Goal: Task Accomplishment & Management: Complete application form

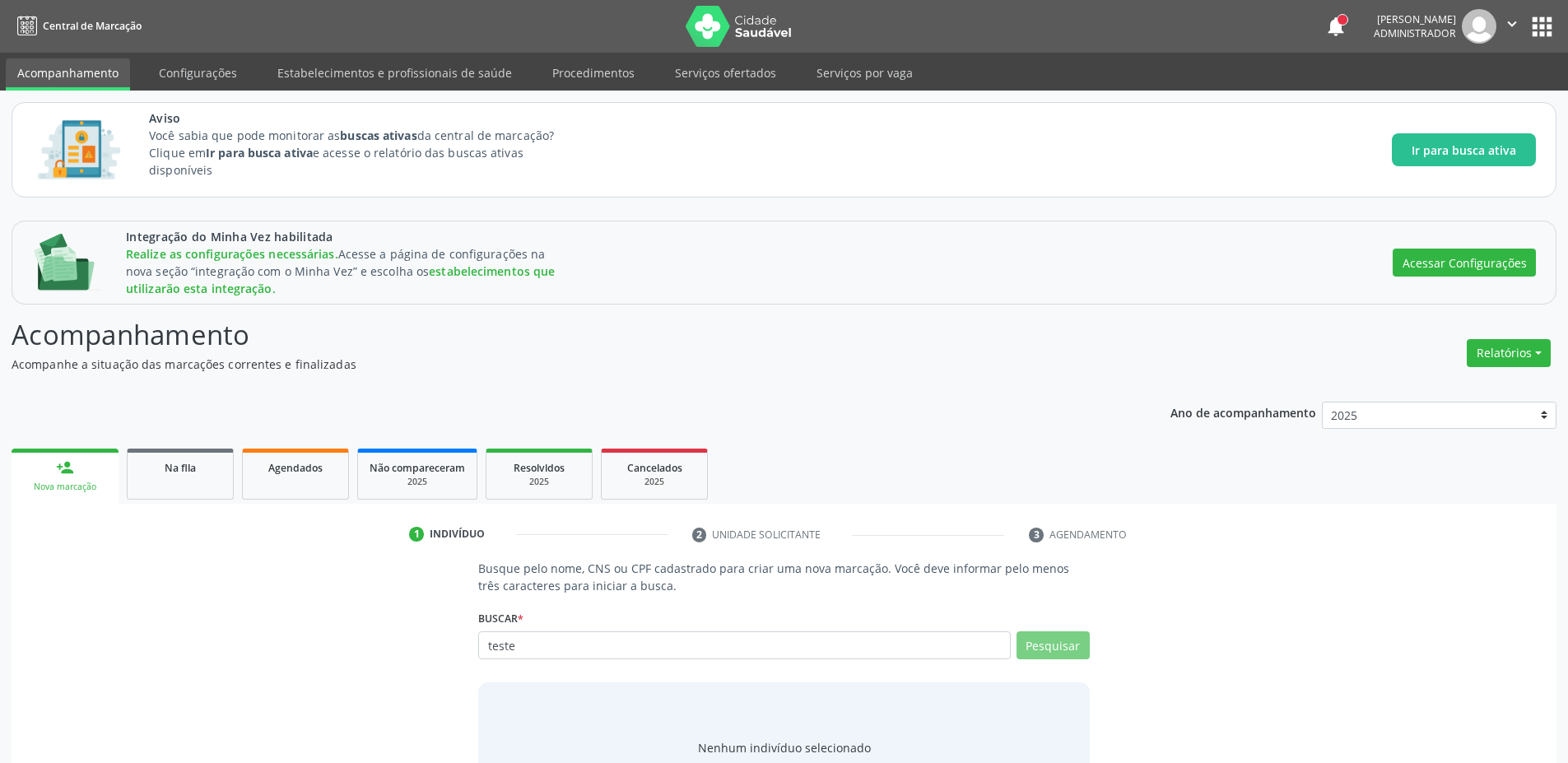
scroll to position [74, 0]
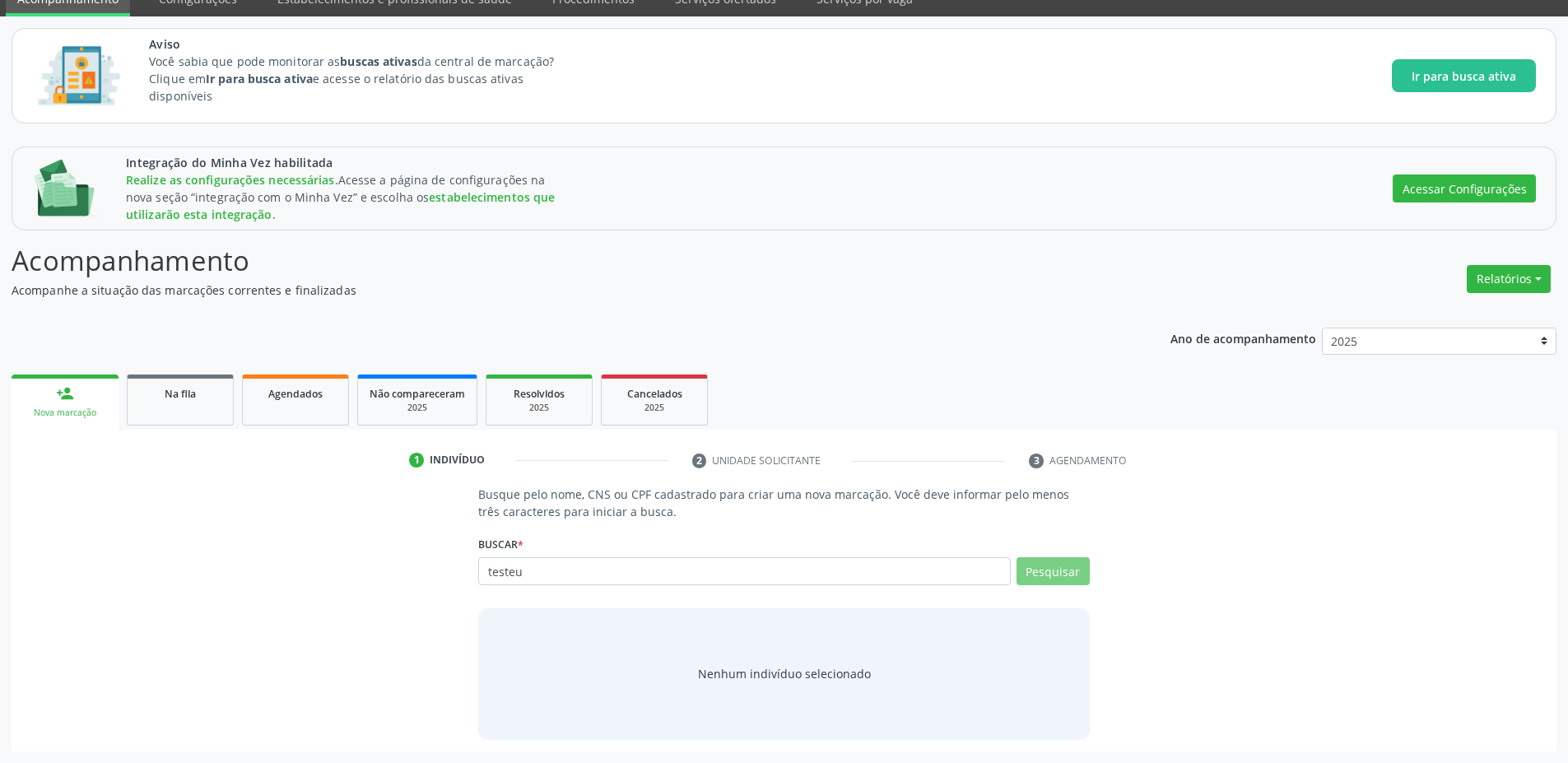
type input "testeuu"
type input "testeuuu"
click at [737, 688] on button "Cadastrar novo indivíduo" at bounding box center [777, 688] width 158 height 28
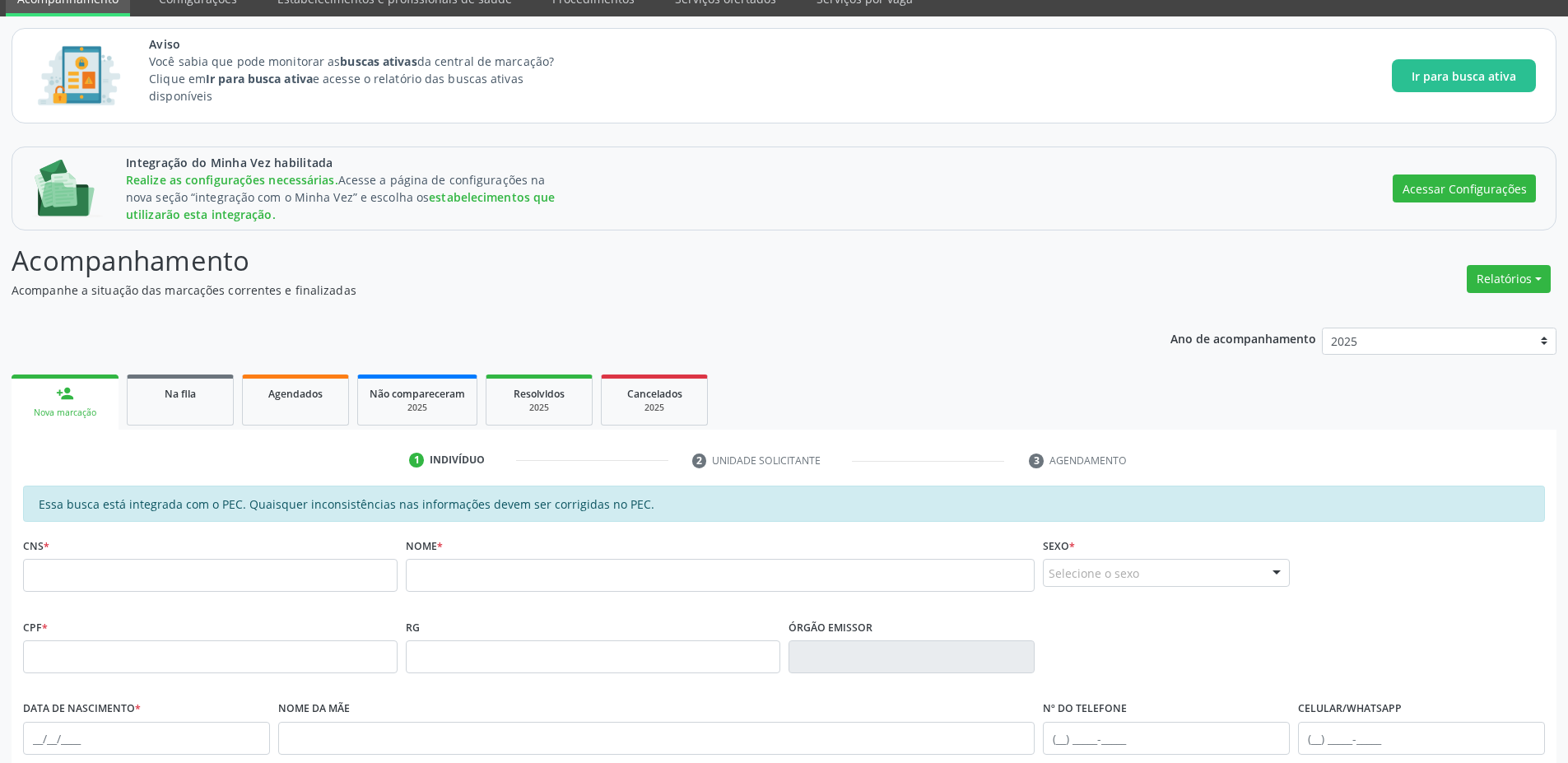
scroll to position [379, 0]
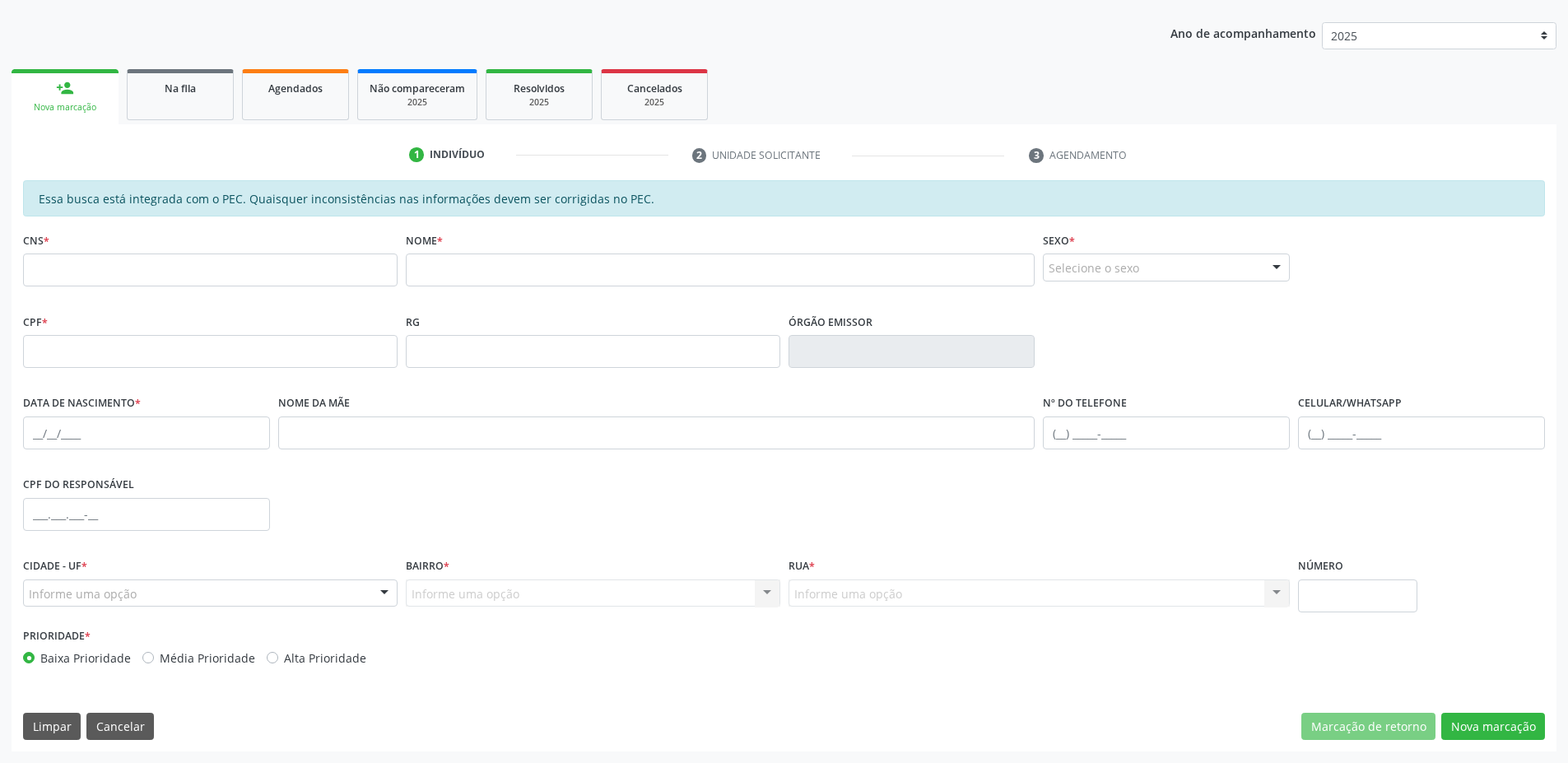
click at [343, 597] on div "Informe uma opção" at bounding box center [210, 593] width 375 height 28
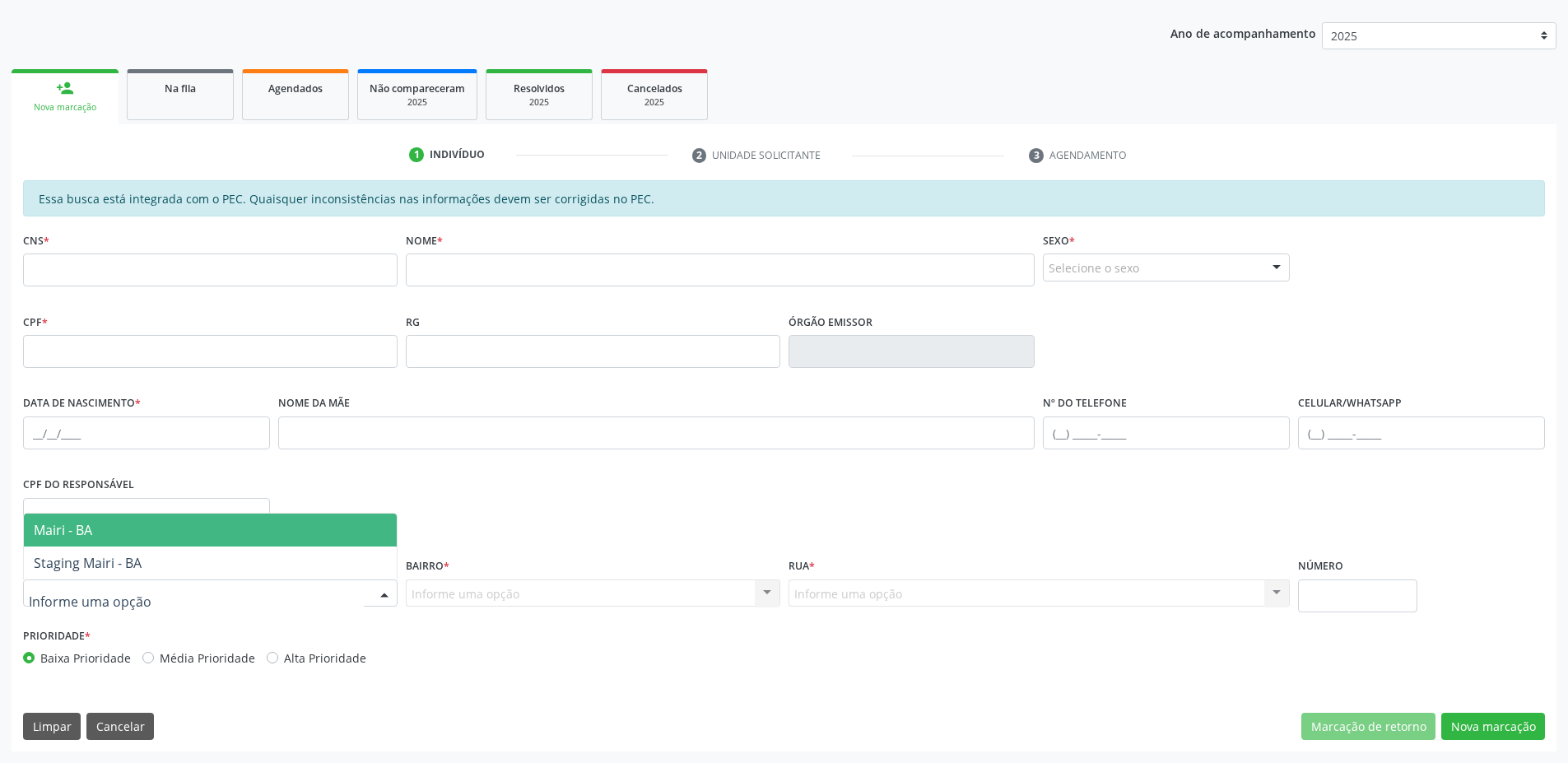
scroll to position [0, 0]
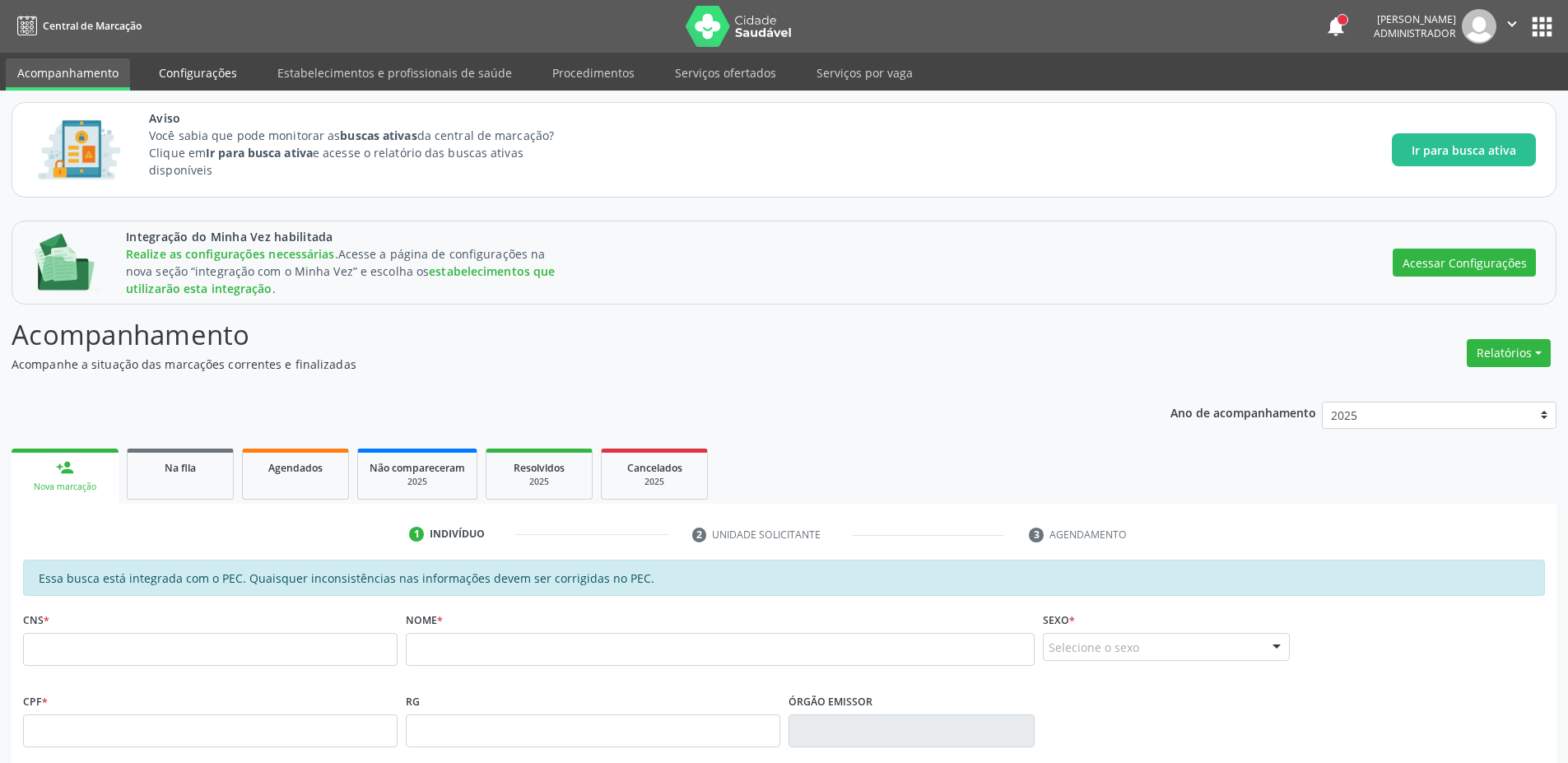
click at [195, 78] on link "Configurações" at bounding box center [198, 72] width 102 height 28
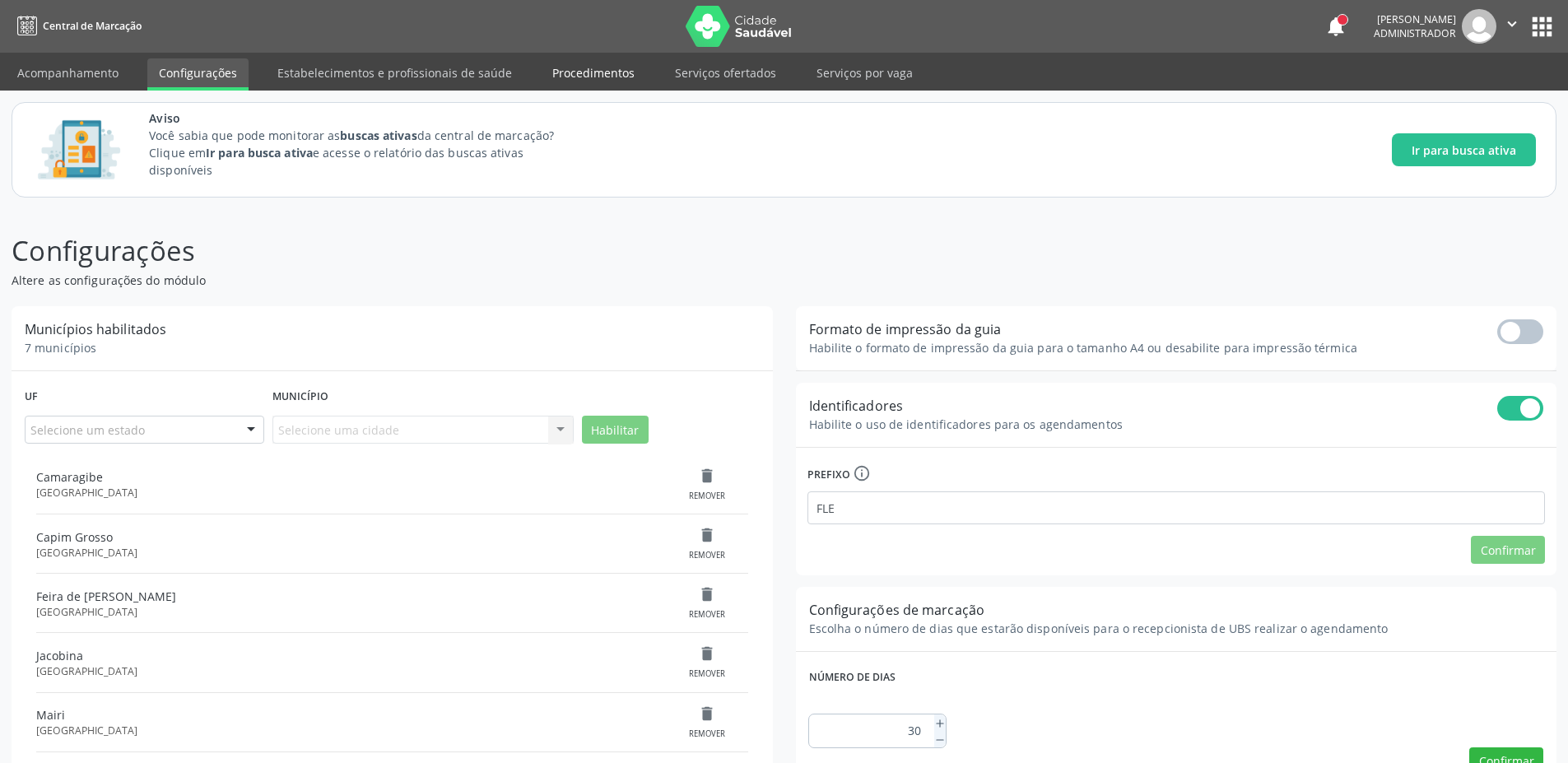
click at [597, 72] on link "Procedimentos" at bounding box center [594, 72] width 105 height 28
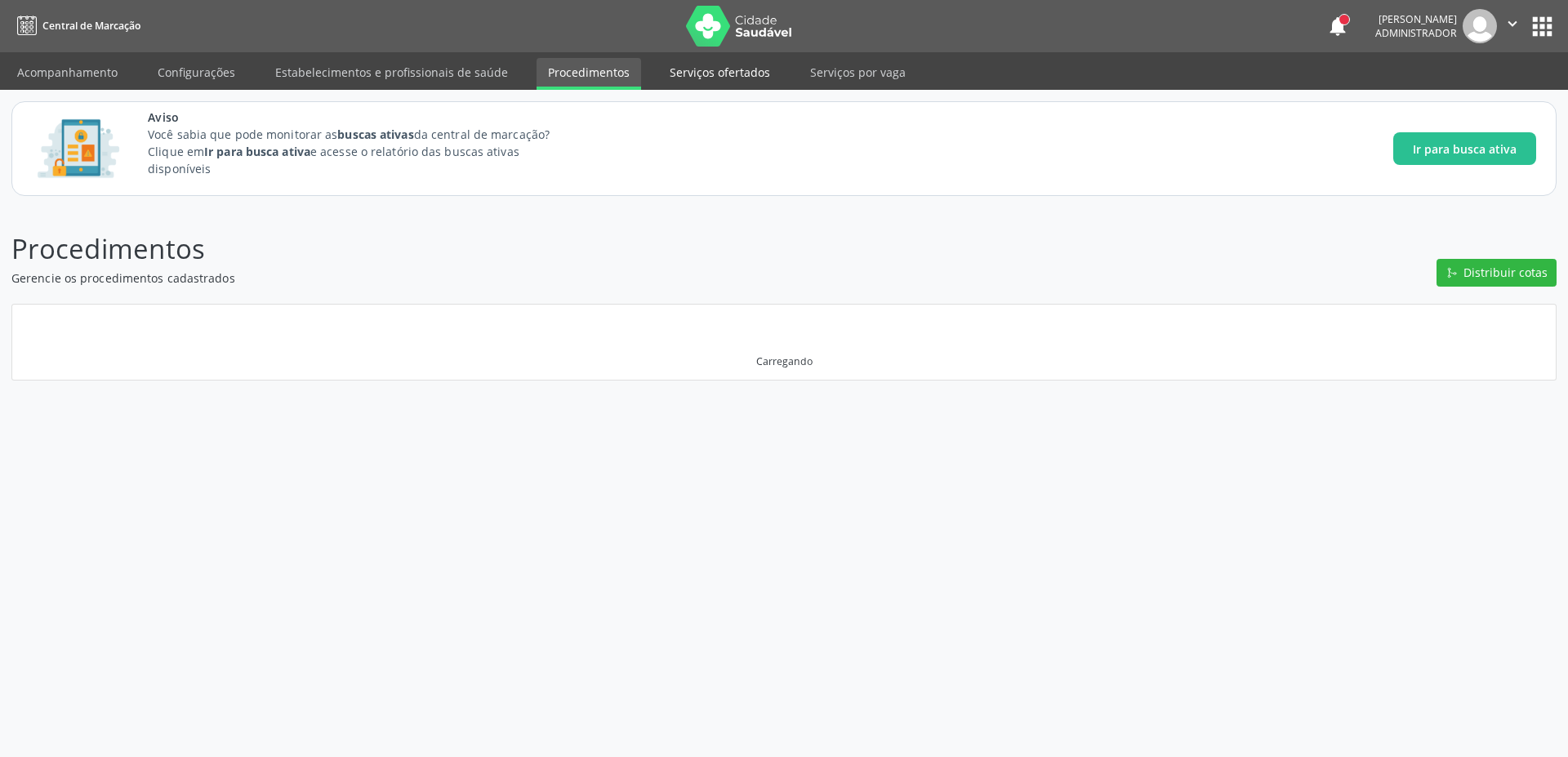
click at [699, 76] on link "Serviços ofertados" at bounding box center [720, 72] width 123 height 28
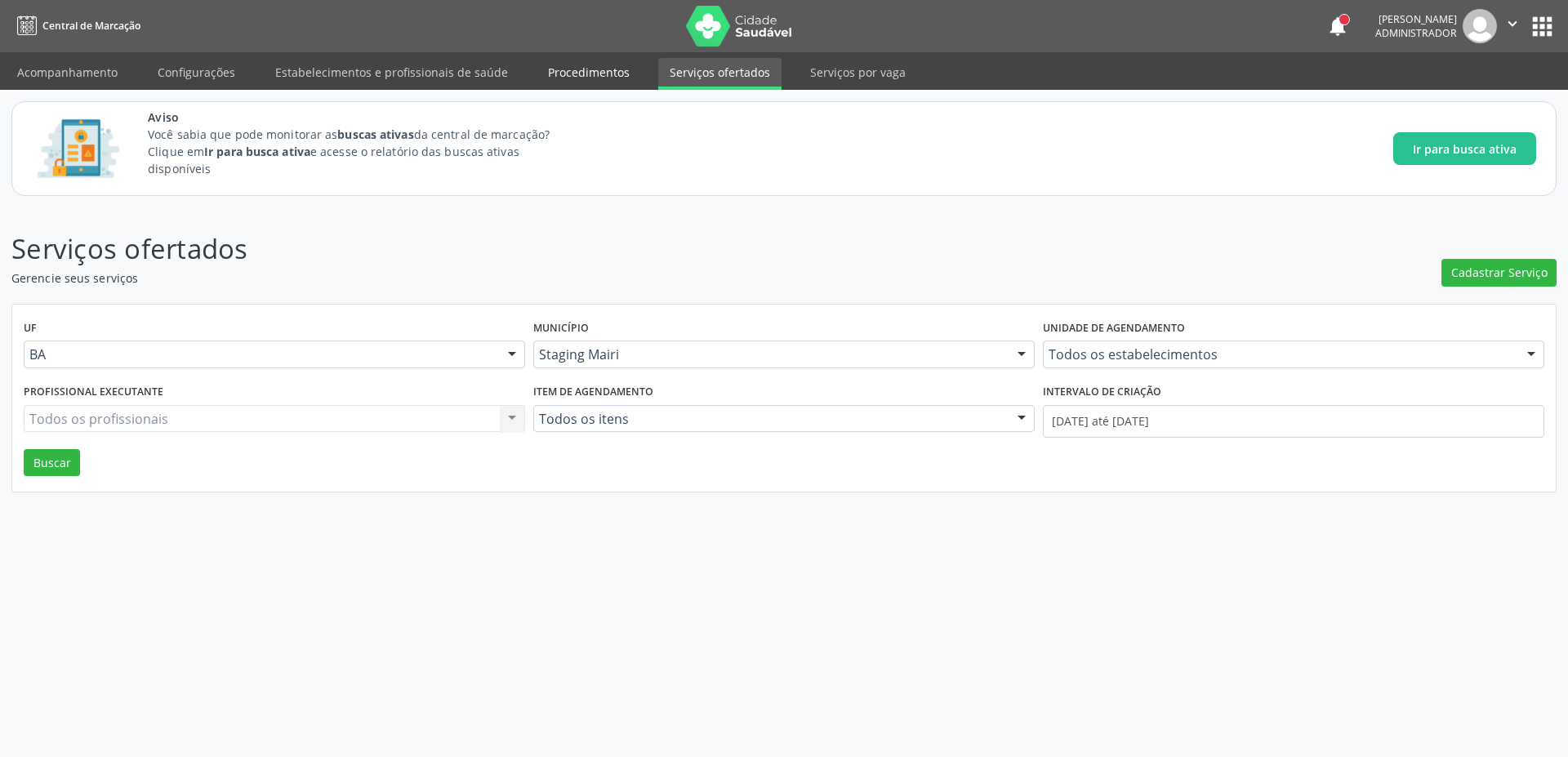
click at [578, 73] on link "Procedimentos" at bounding box center [589, 72] width 104 height 28
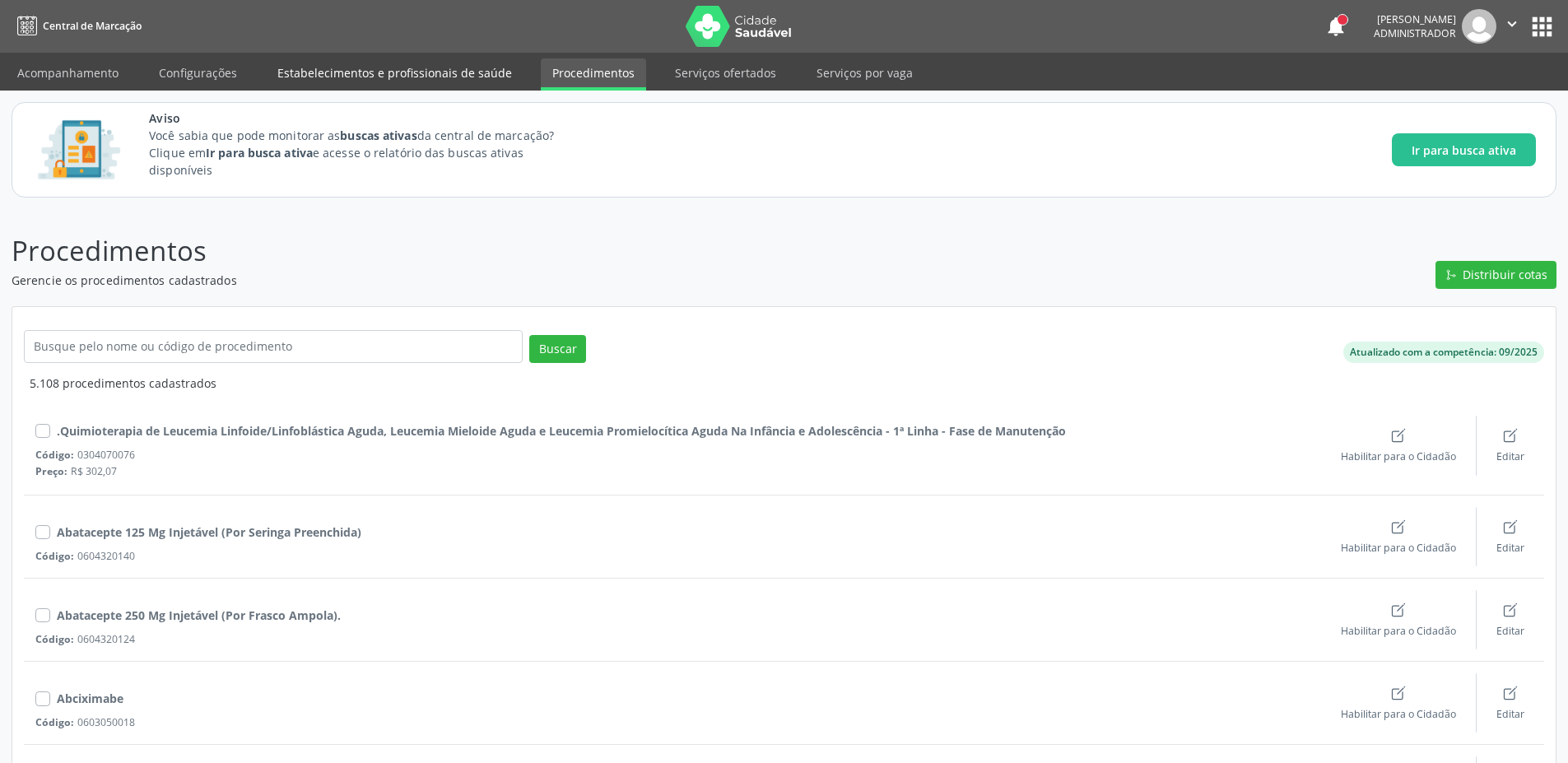
click at [395, 71] on link "Estabelecimentos e profissionais de saúde" at bounding box center [395, 72] width 258 height 28
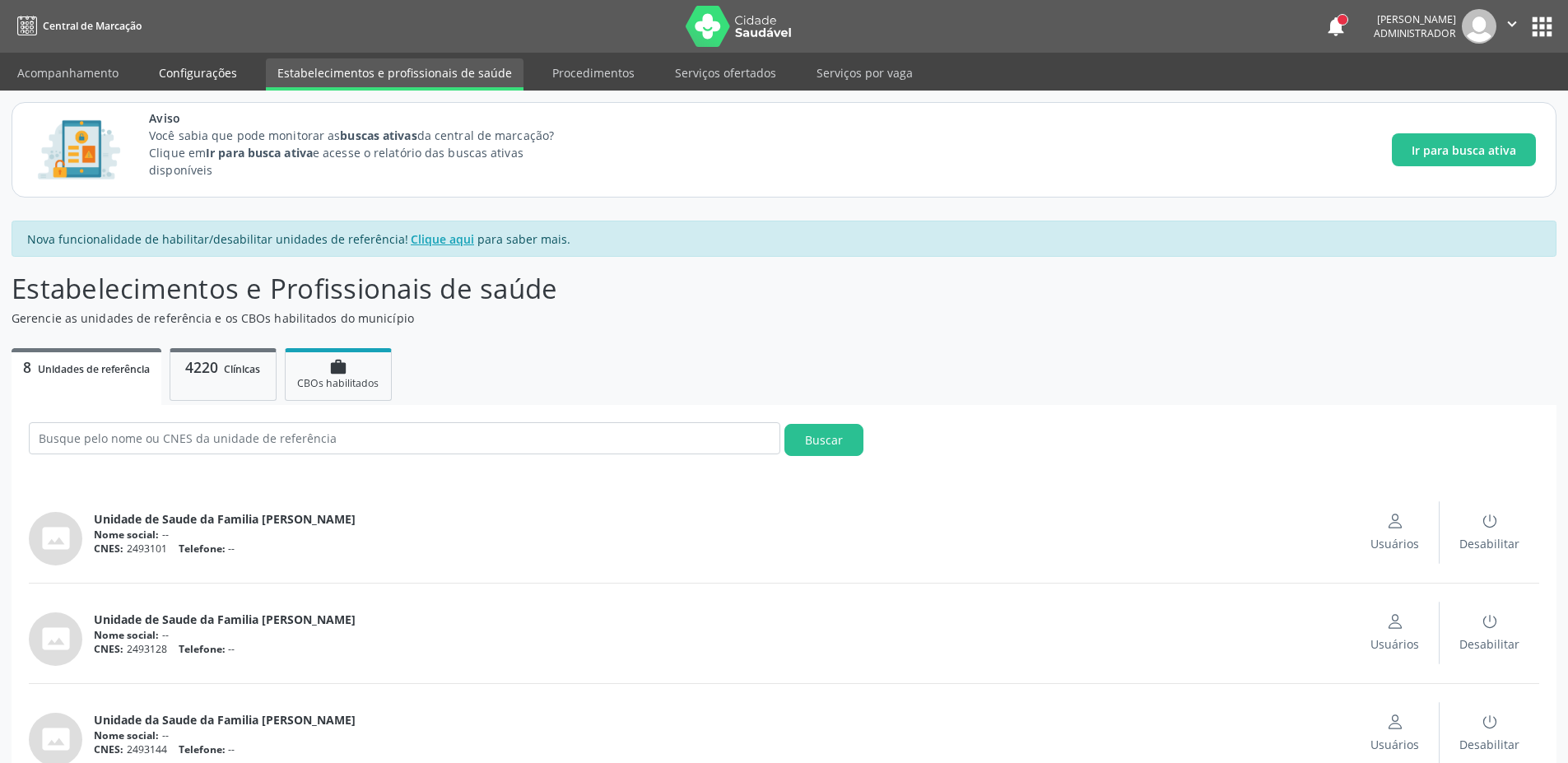
click at [201, 77] on link "Configurações" at bounding box center [198, 72] width 102 height 28
